Goal: Information Seeking & Learning: Learn about a topic

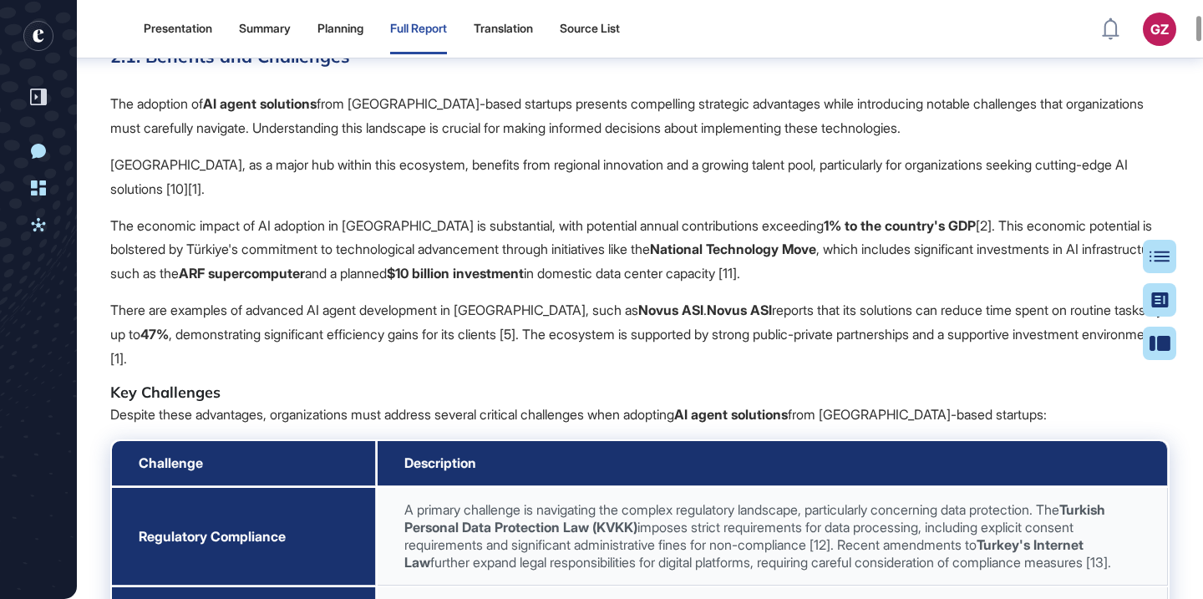
scroll to position [4351, 0]
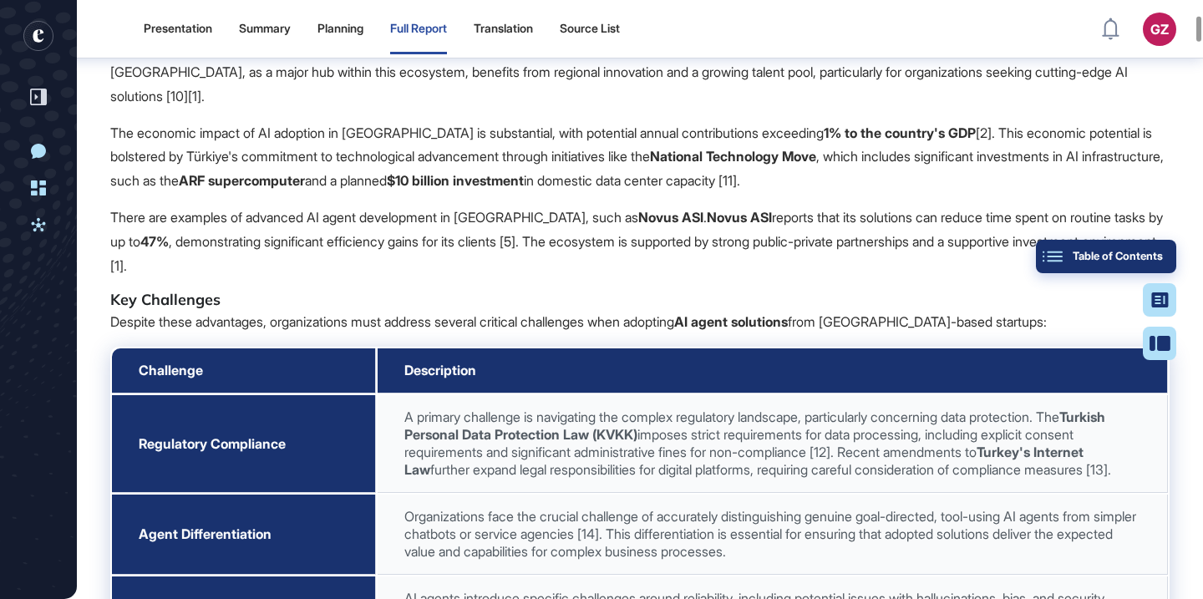
click at [1159, 255] on div "Table of Contents" at bounding box center [1106, 256] width 114 height 13
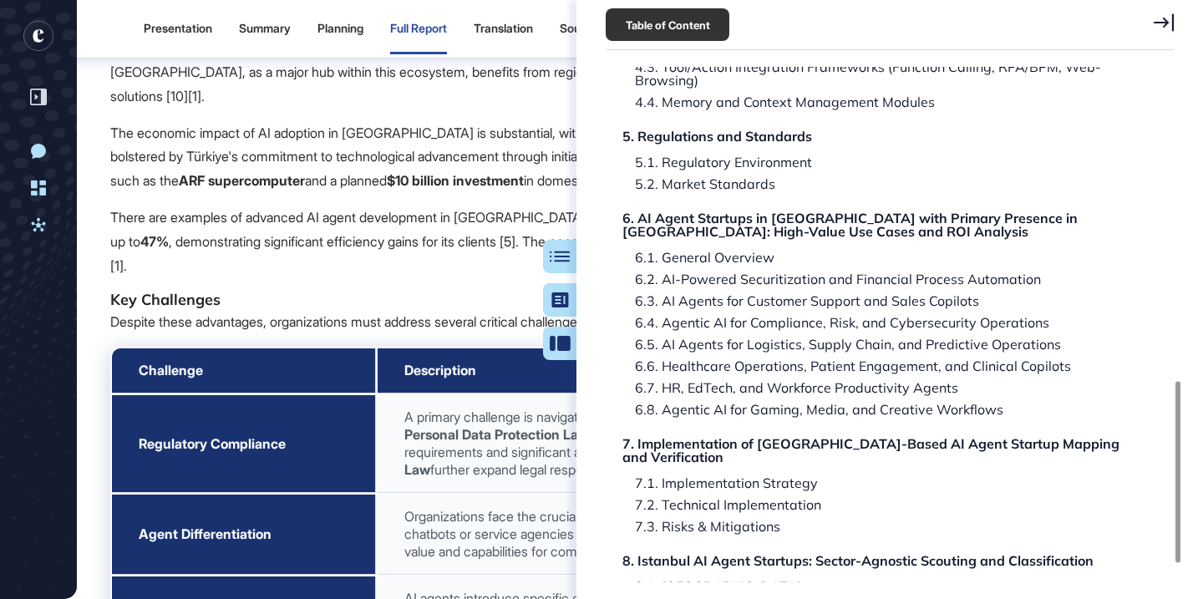
scroll to position [941, 0]
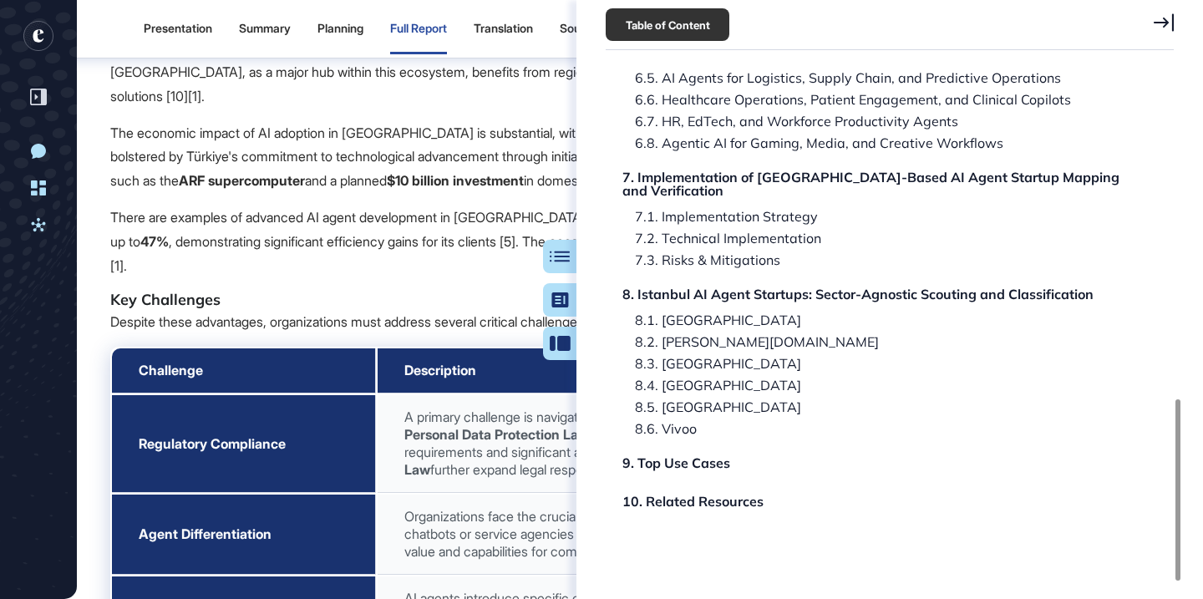
click at [677, 456] on div "9. Top Use Cases" at bounding box center [679, 462] width 108 height 13
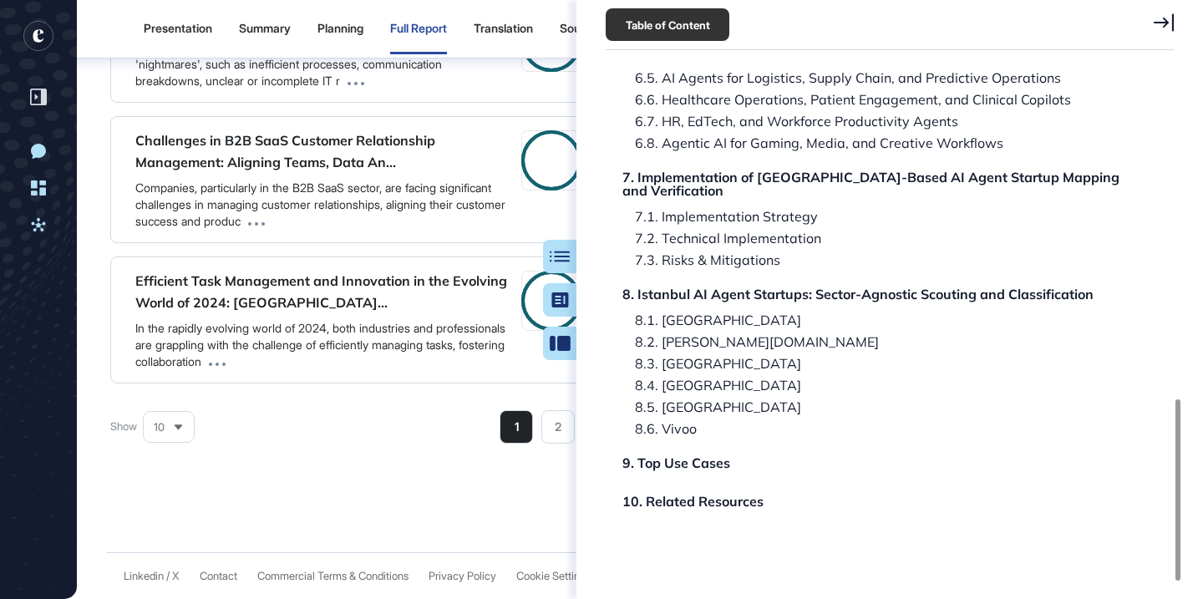
scroll to position [164994, 0]
click at [560, 258] on div "Table of Contents" at bounding box center [506, 256] width 114 height 13
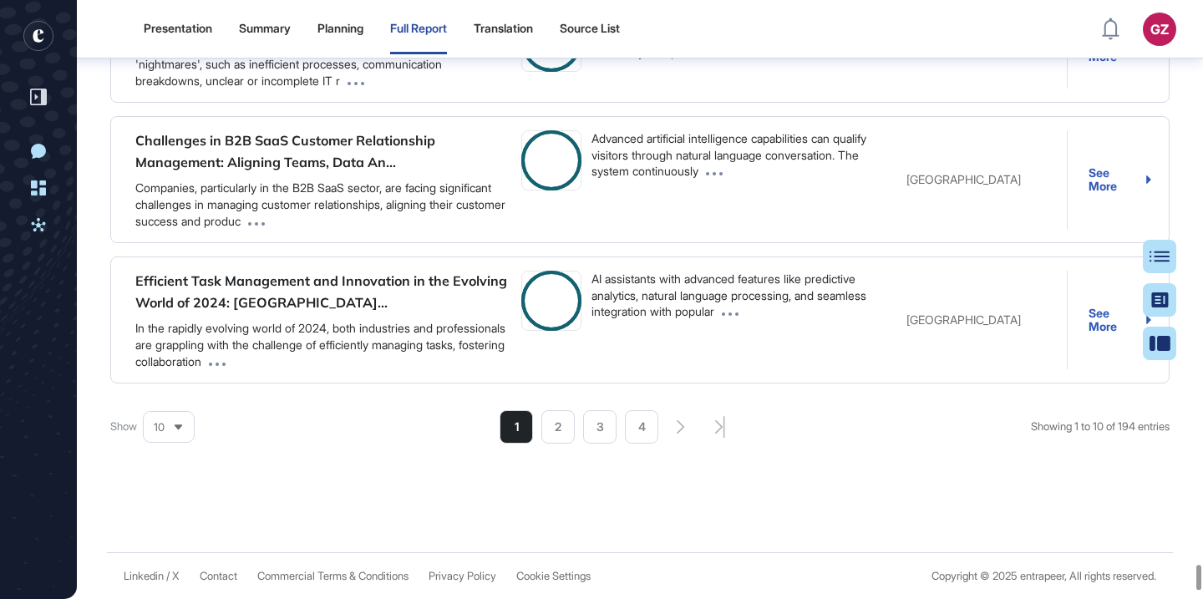
scroll to position [529, 0]
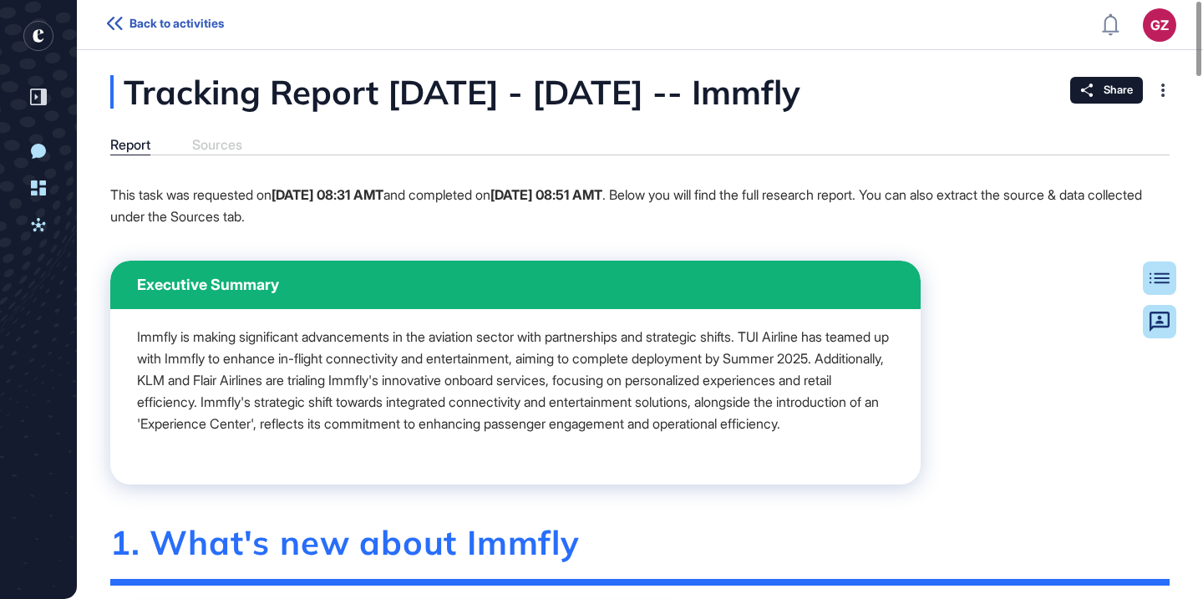
click at [938, 96] on div "Tracking Report Aug 01, 2024 - Aug 20, 2025 -- Immfly" at bounding box center [538, 91] width 857 height 33
drag, startPoint x: 943, startPoint y: 93, endPoint x: 925, endPoint y: 22, distance: 73.3
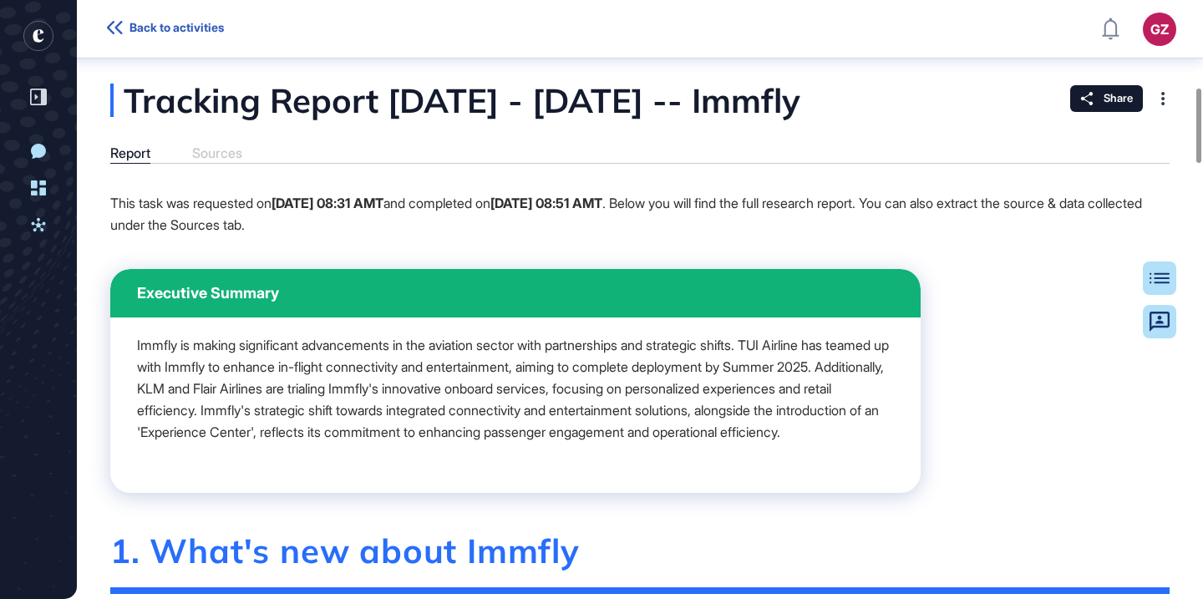
scroll to position [722, 0]
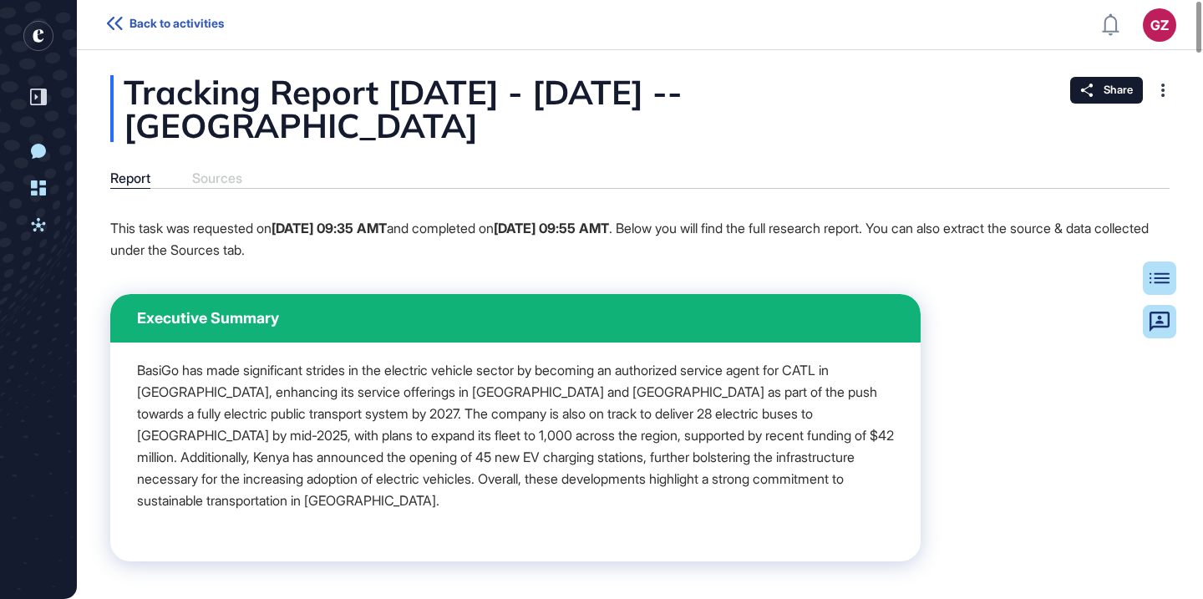
click at [196, 131] on div "Tracking Report [DATE] - [DATE] -- [GEOGRAPHIC_DATA]" at bounding box center [639, 108] width 1059 height 67
copy div "BasiGo"
drag, startPoint x: 196, startPoint y: 131, endPoint x: 672, endPoint y: 0, distance: 493.0
